Goal: Task Accomplishment & Management: Complete application form

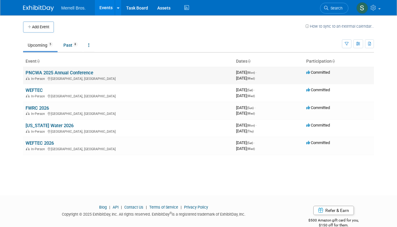
click at [69, 73] on link "PNCWA 2025 Annual Conference" at bounding box center [60, 73] width 68 height 6
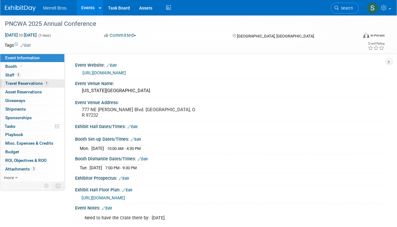
click at [25, 82] on span "Travel Reservations 1" at bounding box center [27, 83] width 44 height 5
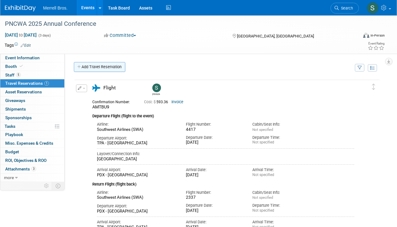
click at [108, 66] on link "Add Travel Reservation" at bounding box center [99, 67] width 51 height 10
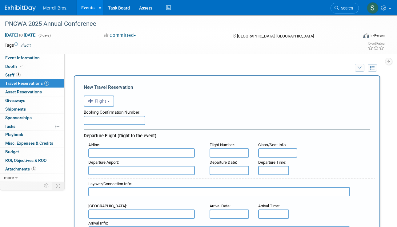
click at [104, 118] on input "text" at bounding box center [115, 120] width 62 height 9
paste input "BHSL8Z"
type input "BHSL8Z"
click at [120, 153] on input "text" at bounding box center [141, 153] width 106 height 9
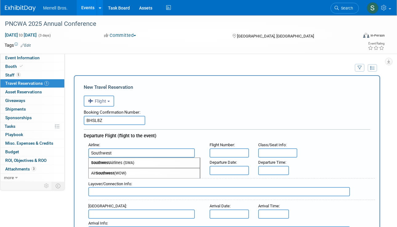
click at [120, 162] on span "Southwest Airlines (SWA)" at bounding box center [144, 163] width 111 height 10
type input "Southwest Airlines (SWA)"
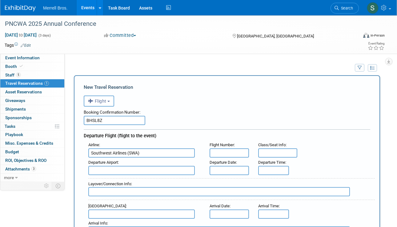
click at [119, 170] on input "text" at bounding box center [141, 170] width 106 height 9
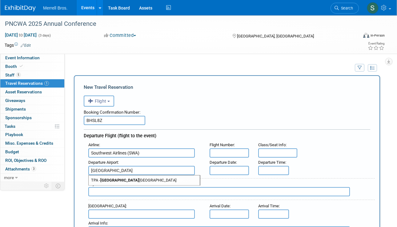
click at [125, 181] on span "TPA - Tampa International Airport" at bounding box center [144, 181] width 111 height 10
type input "TPA - Tampa International Airport"
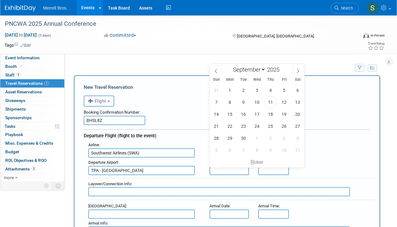
click at [218, 172] on input "text" at bounding box center [229, 170] width 39 height 9
click at [219, 113] on span "14" at bounding box center [216, 114] width 12 height 12
type input "Sep 14, 2025"
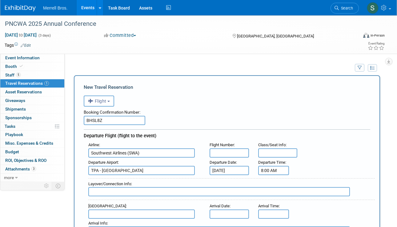
click at [271, 171] on input "8:00 AM" at bounding box center [273, 170] width 31 height 9
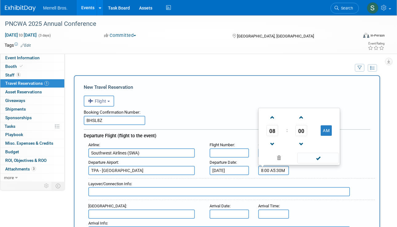
type input "8:00 A5:30aM"
click at [273, 117] on span at bounding box center [272, 117] width 11 height 11
click at [272, 142] on span at bounding box center [272, 144] width 11 height 11
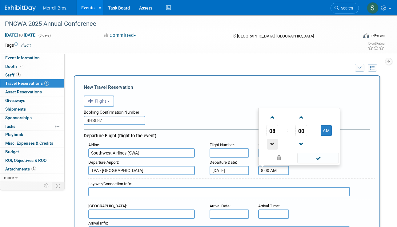
click at [272, 142] on span at bounding box center [272, 144] width 11 height 11
click at [301, 143] on span at bounding box center [301, 144] width 11 height 11
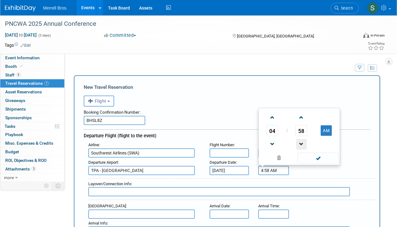
click at [301, 143] on span at bounding box center [301, 144] width 11 height 11
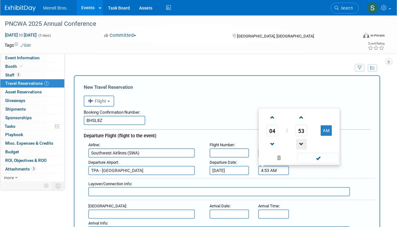
click at [301, 143] on span at bounding box center [301, 144] width 11 height 11
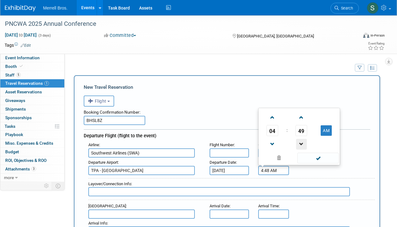
click at [301, 143] on span at bounding box center [301, 144] width 11 height 11
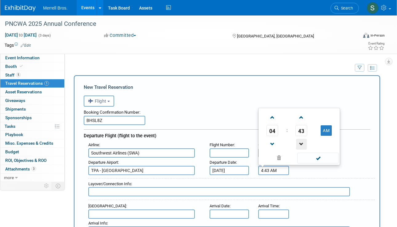
click at [301, 143] on span at bounding box center [301, 144] width 11 height 11
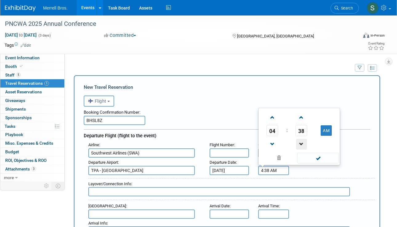
click at [301, 143] on span at bounding box center [301, 144] width 11 height 11
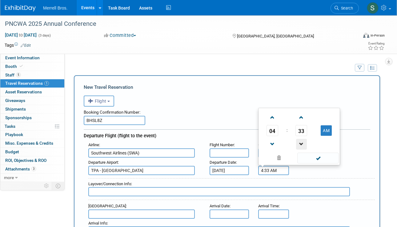
click at [301, 143] on span at bounding box center [301, 144] width 11 height 11
click at [274, 117] on span at bounding box center [272, 117] width 11 height 11
click at [325, 157] on span at bounding box center [318, 158] width 42 height 11
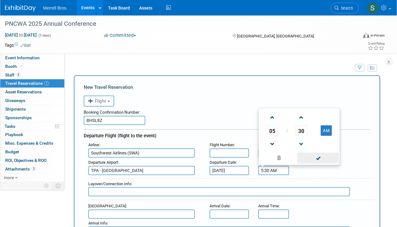
type input "5:30 AM"
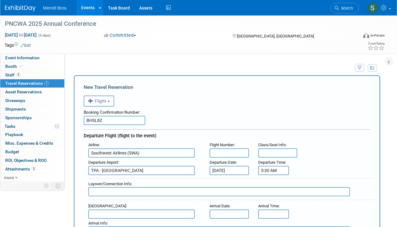
click at [182, 188] on input "text" at bounding box center [219, 191] width 262 height 9
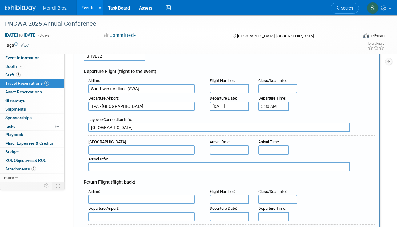
scroll to position [80, 0]
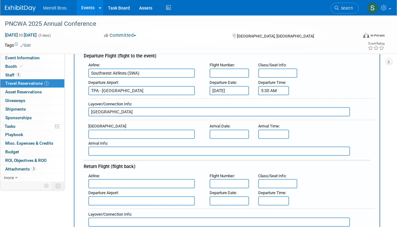
type input "Denver"
click at [153, 132] on input "text" at bounding box center [141, 134] width 106 height 9
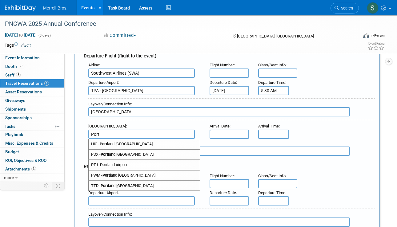
click at [131, 154] on span "PDX - Portl and International Airport" at bounding box center [144, 155] width 111 height 10
type input "PDX - Portland International Airport"
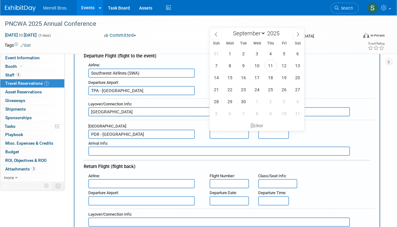
click at [225, 134] on input "text" at bounding box center [229, 134] width 39 height 9
click at [218, 78] on span "14" at bounding box center [216, 78] width 12 height 12
type input "Sep 14, 2025"
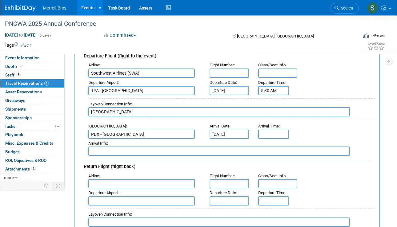
click at [130, 181] on input "text" at bounding box center [141, 183] width 106 height 9
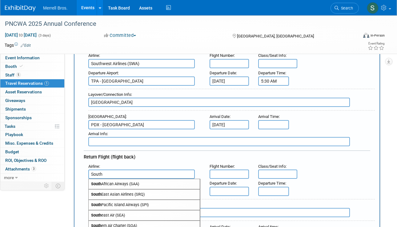
scroll to position [163, 0]
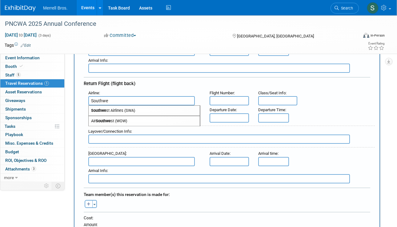
click at [125, 109] on span "Southwe st Airlines (SWA)" at bounding box center [144, 111] width 111 height 10
type input "Southwest Airlines (SWA)"
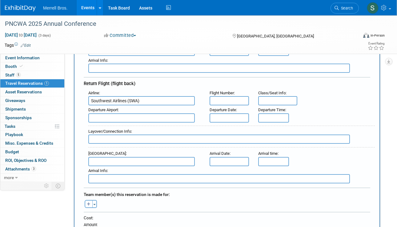
click at [160, 117] on input "text" at bounding box center [141, 118] width 106 height 9
click at [154, 123] on span "PDX - Portland International Airport" at bounding box center [144, 128] width 111 height 10
type input "PDX - Portland International Airport"
click at [220, 102] on input "text" at bounding box center [229, 100] width 39 height 9
type input "2857"
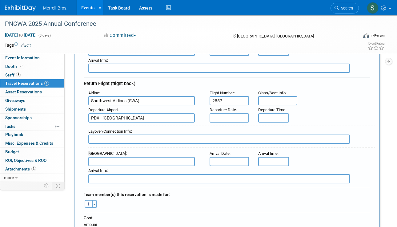
click at [244, 114] on input "text" at bounding box center [229, 118] width 39 height 9
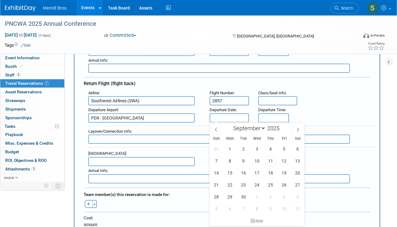
click at [214, 99] on input "2857" at bounding box center [229, 100] width 39 height 9
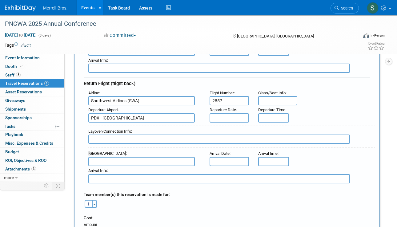
click at [214, 99] on input "2857" at bounding box center [229, 100] width 39 height 9
click at [229, 114] on input "text" at bounding box center [229, 118] width 39 height 9
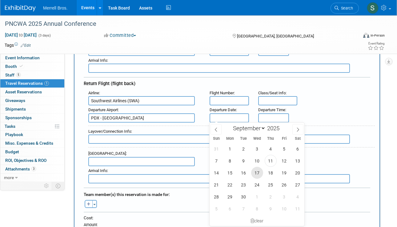
click at [255, 170] on span "17" at bounding box center [257, 173] width 12 height 12
type input "Sep 17, 2025"
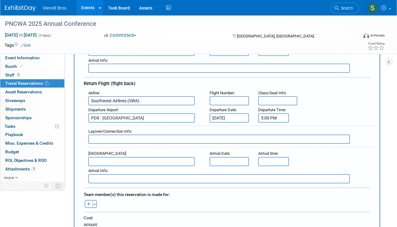
click at [269, 119] on input "5:00 PM" at bounding box center [273, 118] width 31 height 9
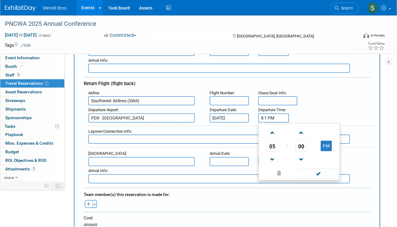
type input "8:15 PM"
click at [272, 130] on span at bounding box center [272, 133] width 11 height 11
click at [301, 130] on span at bounding box center [301, 133] width 11 height 11
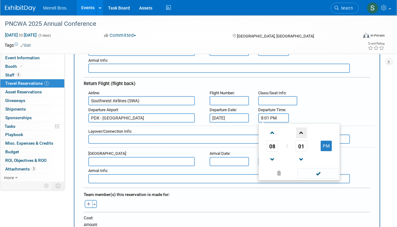
click at [301, 130] on span at bounding box center [301, 133] width 11 height 11
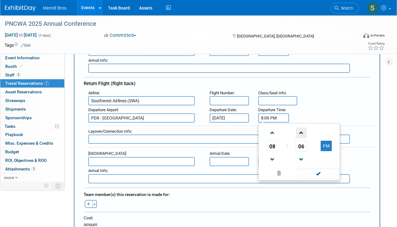
click at [301, 130] on span at bounding box center [301, 133] width 11 height 11
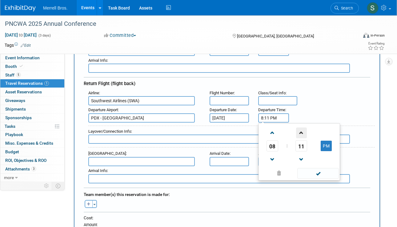
click at [301, 130] on span at bounding box center [301, 133] width 11 height 11
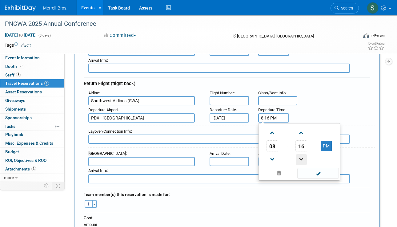
click at [303, 159] on span at bounding box center [301, 159] width 11 height 11
click at [322, 145] on button "PM" at bounding box center [326, 146] width 11 height 10
click at [317, 170] on span at bounding box center [318, 173] width 42 height 11
type input "8:15 AM"
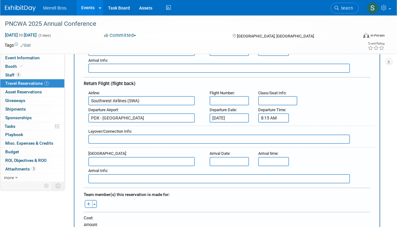
click at [129, 158] on input "text" at bounding box center [141, 161] width 106 height 9
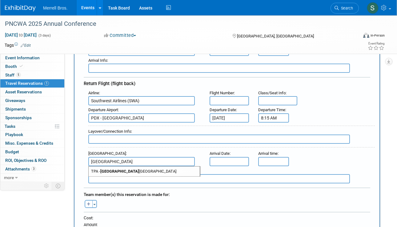
click at [136, 169] on span "TPA - Tampa International Airport" at bounding box center [144, 172] width 111 height 10
type input "TPA - Tampa International Airport"
click at [219, 161] on input "text" at bounding box center [229, 161] width 39 height 9
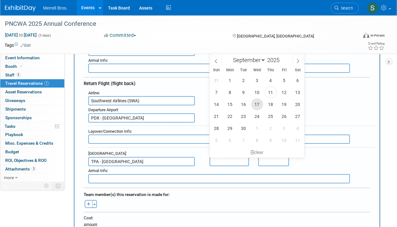
click at [257, 103] on span "17" at bounding box center [257, 104] width 12 height 12
type input "Sep 17, 2025"
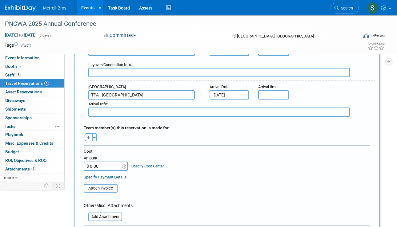
scroll to position [246, 0]
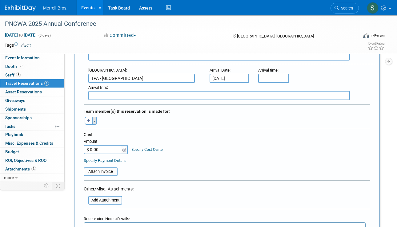
click at [92, 120] on button "Toggle Dropdown" at bounding box center [94, 121] width 5 height 8
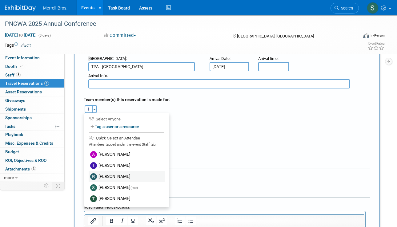
scroll to position [265, 0]
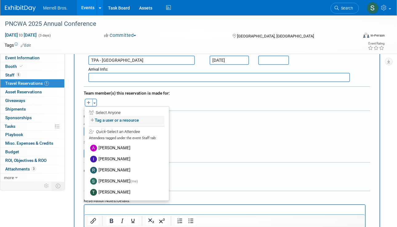
click at [110, 119] on label "Tag a user or a resource" at bounding box center [126, 120] width 75 height 9
select select
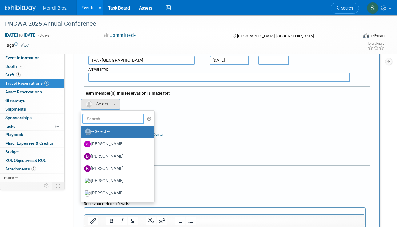
click at [106, 119] on input "text" at bounding box center [113, 119] width 62 height 10
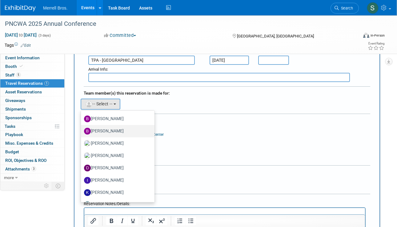
scroll to position [97, 0]
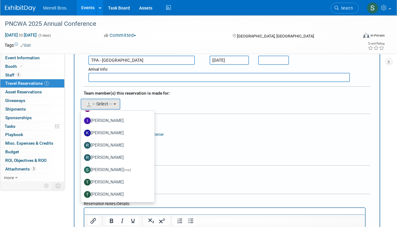
click at [148, 95] on div "Team member(s) this reservation is made for:" at bounding box center [227, 93] width 286 height 10
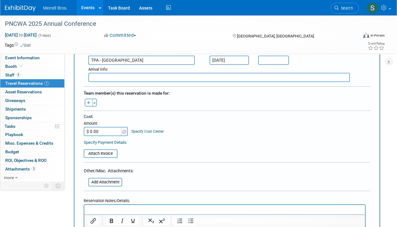
click at [89, 99] on button "button" at bounding box center [89, 103] width 8 height 8
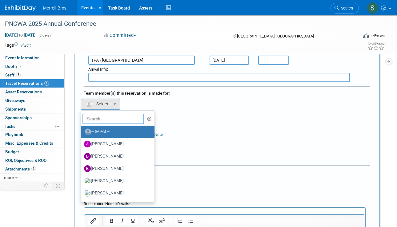
click at [120, 117] on input "text" at bounding box center [113, 119] width 62 height 10
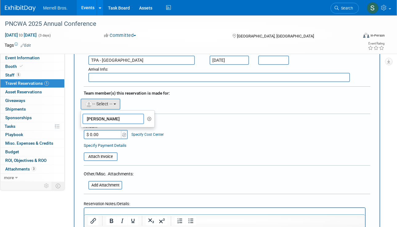
type input "Bryan"
click at [148, 119] on icon "button" at bounding box center [149, 119] width 5 height 4
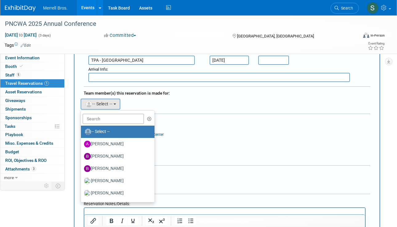
click at [174, 122] on div "Cost: Amount $ 0.00 Specify Cost Center Cost Center -- Not Specified --" at bounding box center [227, 128] width 286 height 22
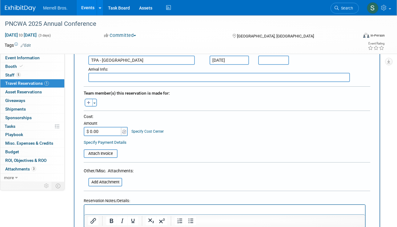
click at [102, 131] on input "$ 0.00" at bounding box center [103, 131] width 38 height 9
type input "$ 631.36"
click at [104, 147] on td "Attach Invoice" at bounding box center [101, 151] width 34 height 14
click at [105, 150] on input "file" at bounding box center [80, 153] width 73 height 7
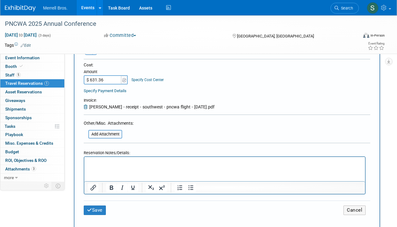
scroll to position [357, 0]
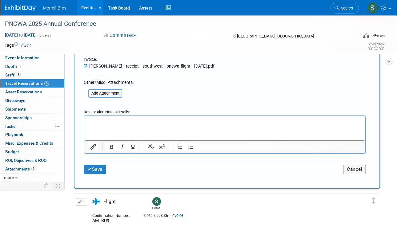
click at [122, 122] on p "Rich Text Area. Press ALT-0 for help." at bounding box center [225, 122] width 274 height 6
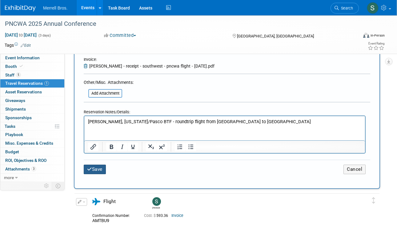
click at [97, 167] on button "Save" at bounding box center [95, 170] width 22 height 10
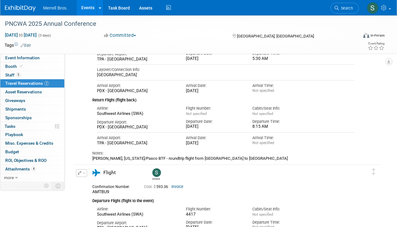
scroll to position [0, 0]
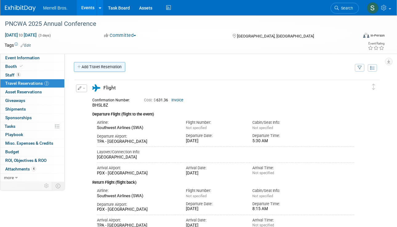
click at [106, 66] on link "Add Travel Reservation" at bounding box center [99, 67] width 51 height 10
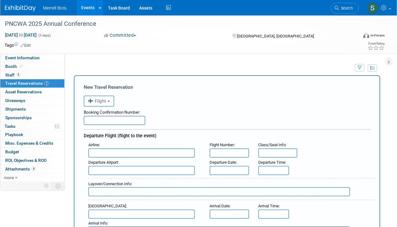
click at [115, 120] on input "text" at bounding box center [115, 120] width 62 height 9
paste input "BHLLEN"
type input "BHLLEN"
click at [147, 154] on input "text" at bounding box center [141, 153] width 106 height 9
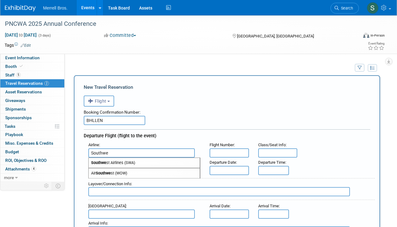
click at [143, 165] on span "Southwe st Airlines (SWA)" at bounding box center [144, 163] width 111 height 10
type input "Southwest Airlines (SWA)"
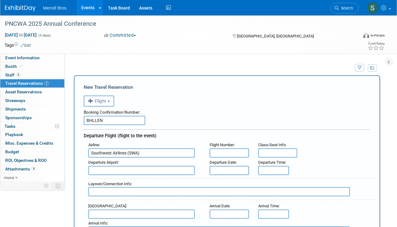
click at [165, 174] on input "text" at bounding box center [141, 170] width 106 height 9
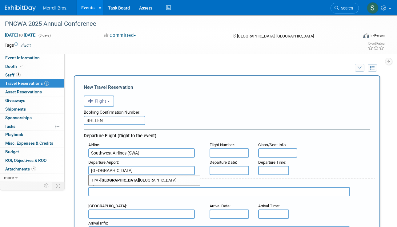
click at [165, 181] on span "TPA - Tampa International Airport" at bounding box center [144, 181] width 111 height 10
type input "TPA - Tampa International Airport"
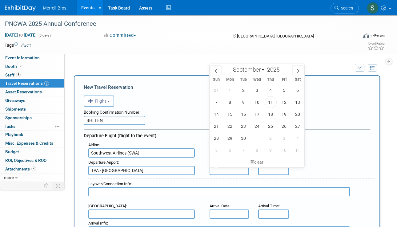
click at [224, 171] on input "text" at bounding box center [229, 170] width 39 height 9
click at [232, 115] on span "15" at bounding box center [230, 114] width 12 height 12
type input "Sep 15, 2025"
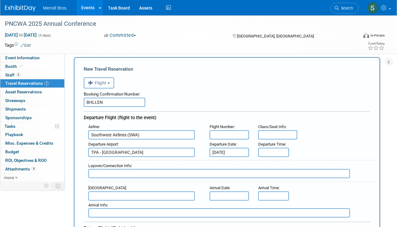
scroll to position [36, 0]
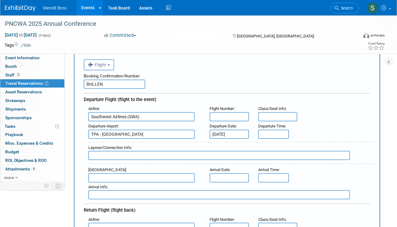
click at [166, 177] on input "text" at bounding box center [141, 178] width 106 height 9
click at [146, 186] on span "PDX - Portland International Airport" at bounding box center [144, 188] width 111 height 10
type input "PDX - Portland International Airport"
click at [230, 178] on input "text" at bounding box center [229, 178] width 39 height 9
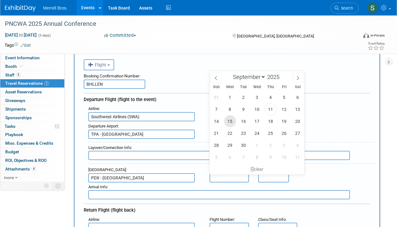
click at [230, 121] on span "15" at bounding box center [230, 121] width 12 height 12
type input "Sep 15, 2025"
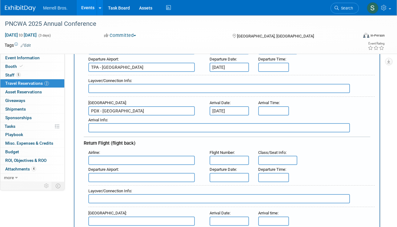
scroll to position [107, 0]
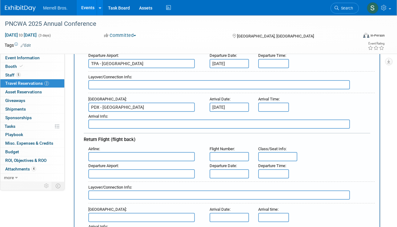
click at [150, 155] on input "text" at bounding box center [141, 156] width 106 height 9
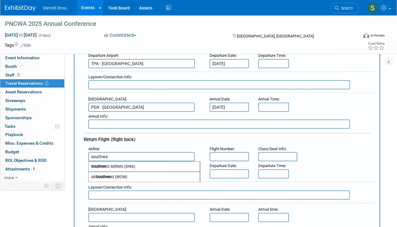
click at [124, 166] on span "Southwe st Airlines (SWA)" at bounding box center [144, 167] width 111 height 10
type input "Southwest Airlines (SWA)"
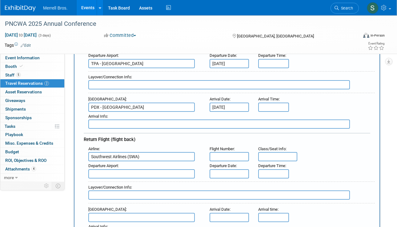
click at [225, 157] on input "text" at bounding box center [229, 156] width 39 height 9
click at [222, 170] on input "text" at bounding box center [229, 174] width 39 height 9
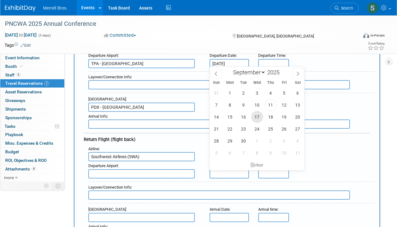
click at [256, 116] on span "17" at bounding box center [257, 117] width 12 height 12
type input "Sep 17, 2025"
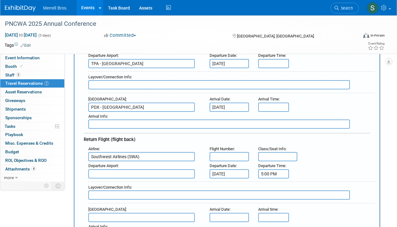
click at [267, 171] on input "5:00 PM" at bounding box center [273, 174] width 31 height 9
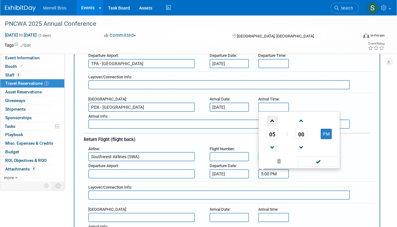
click at [274, 120] on span at bounding box center [272, 121] width 11 height 11
click at [274, 119] on span at bounding box center [272, 121] width 11 height 11
click at [273, 120] on span at bounding box center [272, 121] width 11 height 11
click at [305, 118] on span at bounding box center [301, 121] width 11 height 11
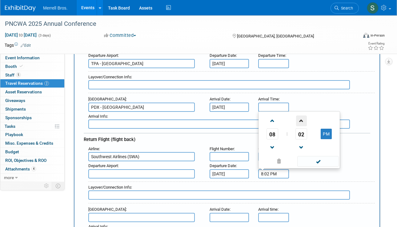
click at [303, 119] on span at bounding box center [301, 121] width 11 height 11
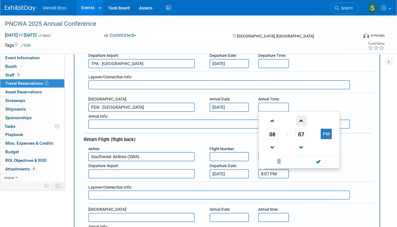
click at [303, 119] on span at bounding box center [301, 121] width 11 height 11
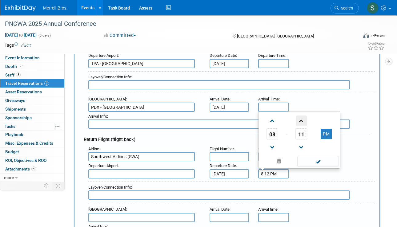
click at [303, 119] on span at bounding box center [301, 121] width 11 height 11
click at [327, 134] on button "PM" at bounding box center [326, 134] width 11 height 10
type input "8:15 AM"
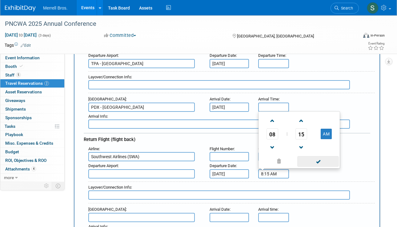
click at [321, 160] on span at bounding box center [318, 161] width 42 height 11
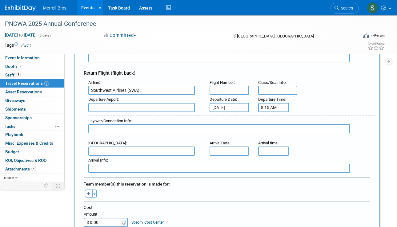
scroll to position [190, 0]
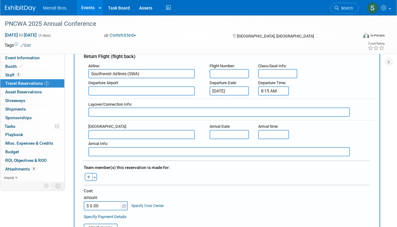
click at [126, 131] on input "text" at bounding box center [141, 134] width 106 height 9
click at [118, 144] on span "TPA - Tampa International Airport" at bounding box center [144, 145] width 111 height 10
type input "TPA - Tampa International Airport"
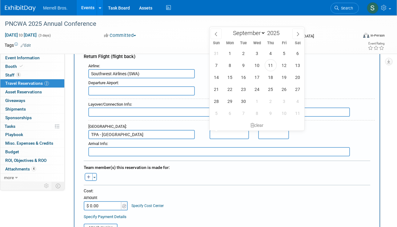
click at [221, 133] on input "text" at bounding box center [229, 134] width 39 height 9
click at [259, 77] on span "17" at bounding box center [257, 77] width 12 height 12
type input "Sep 17, 2025"
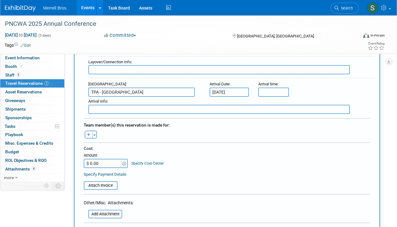
scroll to position [286, 0]
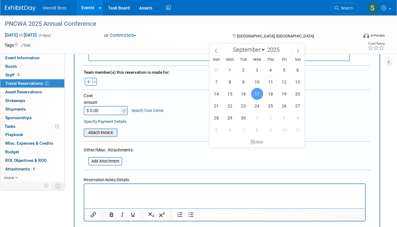
click at [107, 129] on input "file" at bounding box center [80, 132] width 73 height 7
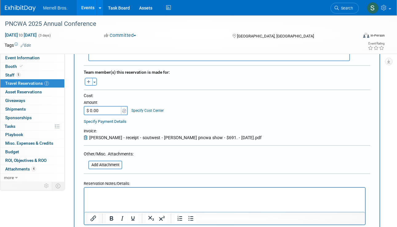
click at [101, 109] on input "$ 0.00" at bounding box center [103, 110] width 38 height 9
type input "$ 691.00"
click at [99, 191] on p "Rich Text Area. Press ALT-0 for help." at bounding box center [225, 193] width 274 height 6
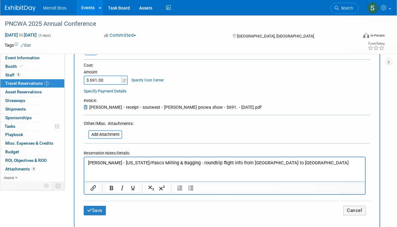
scroll to position [322, 0]
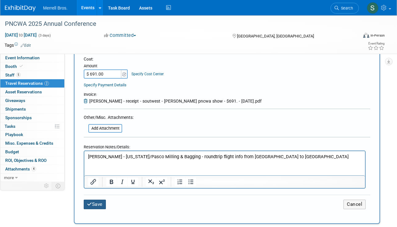
click at [98, 205] on button "Save" at bounding box center [95, 205] width 22 height 10
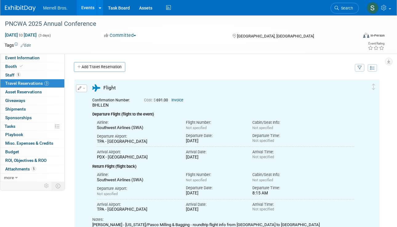
scroll to position [0, 0]
